Goal: Task Accomplishment & Management: Use online tool/utility

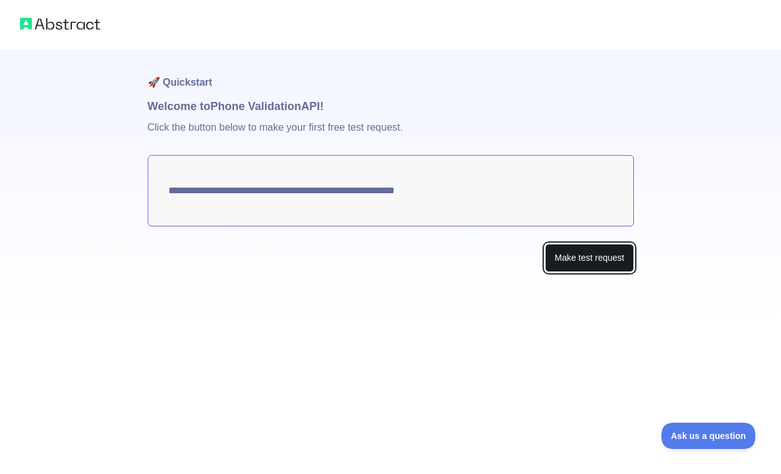
click at [573, 259] on button "Make test request" at bounding box center [589, 258] width 88 height 28
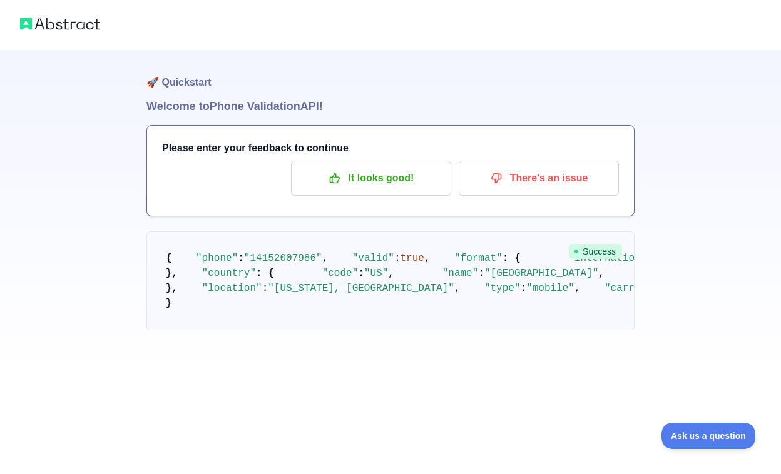
scroll to position [86, 0]
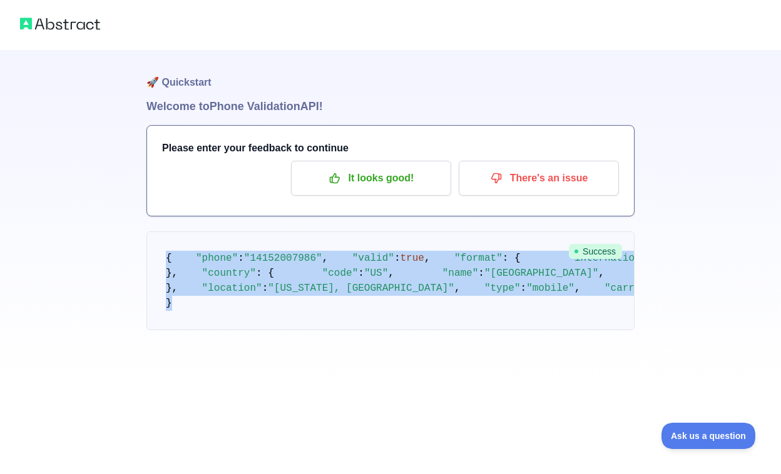
drag, startPoint x: 158, startPoint y: 163, endPoint x: 260, endPoint y: 418, distance: 274.6
click at [260, 330] on pre "{ "phone" : "[PHONE_NUMBER]" , "valid" : true , "format" : { "international" : …" at bounding box center [390, 281] width 488 height 99
copy code "{ "phone" : "[PHONE_NUMBER]" , "valid" : true , "format" : { "international" : …"
click at [413, 168] on p "It looks good!" at bounding box center [370, 178] width 141 height 21
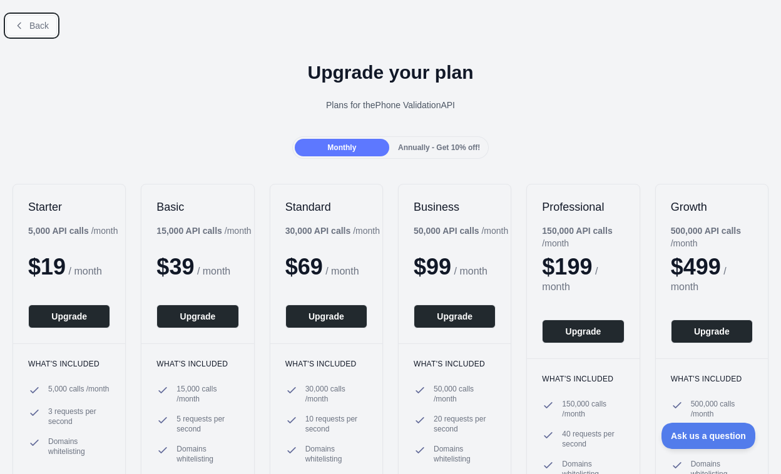
click at [31, 24] on span "Back" at bounding box center [38, 26] width 19 height 10
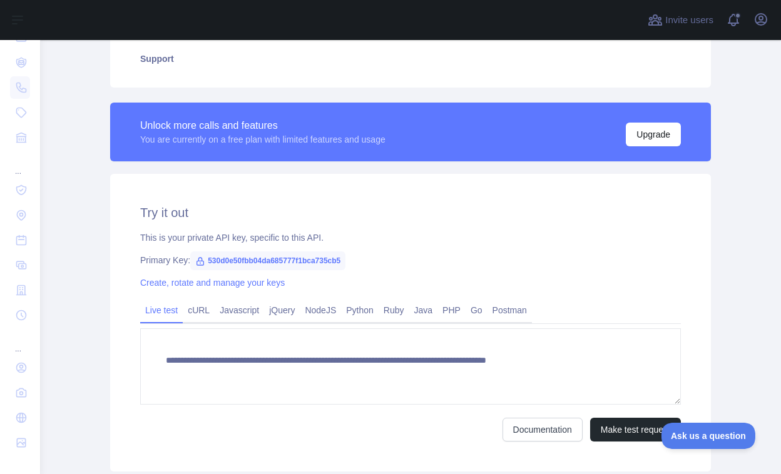
scroll to position [303, 0]
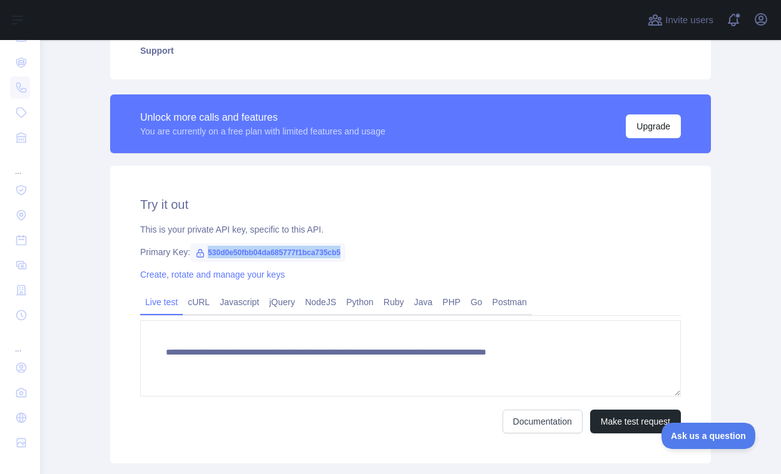
drag, startPoint x: 205, startPoint y: 252, endPoint x: 376, endPoint y: 250, distance: 170.8
click at [376, 250] on div "Primary Key: 530d0e50fbb04da685777f1bca735cb5" at bounding box center [410, 252] width 541 height 13
copy span "530d0e50fbb04da685777f1bca735cb5"
